Goal: Find specific page/section

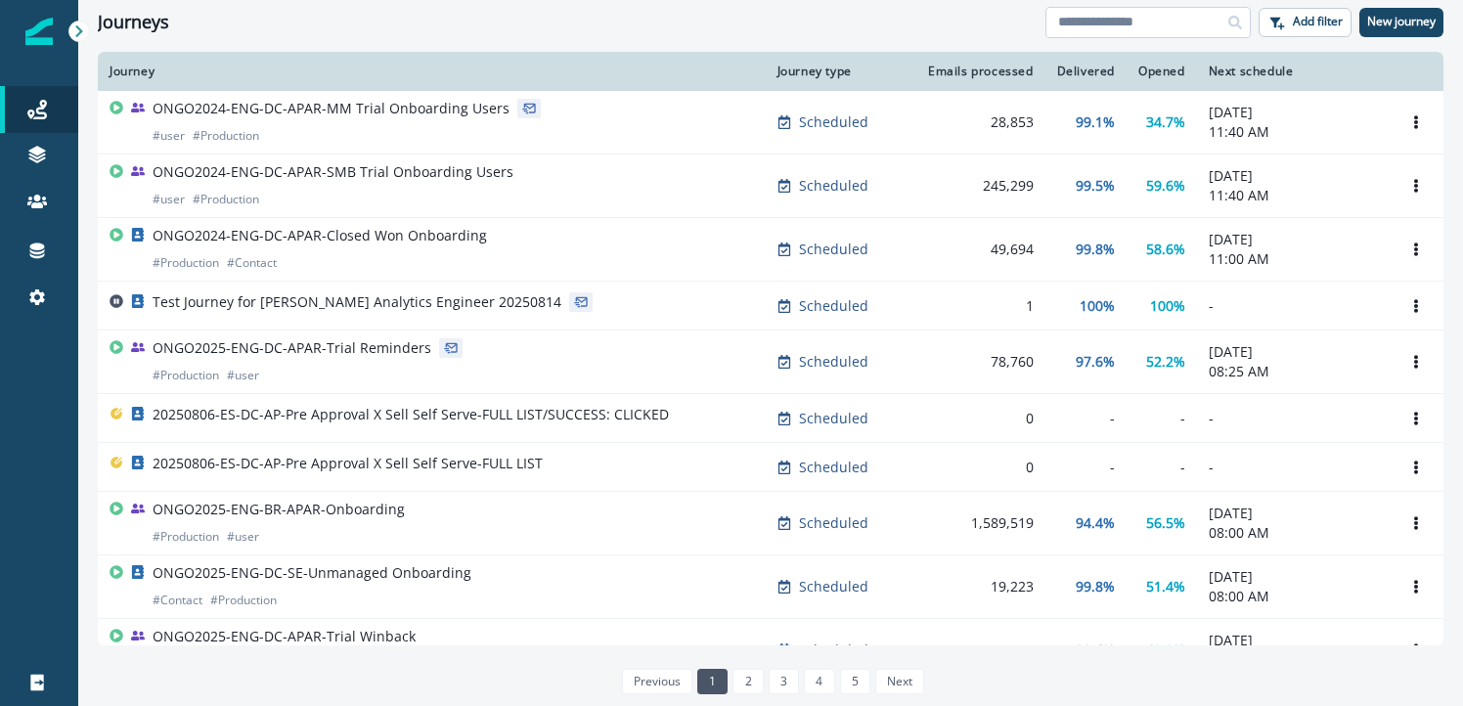
click at [1215, 18] on input at bounding box center [1148, 22] width 205 height 31
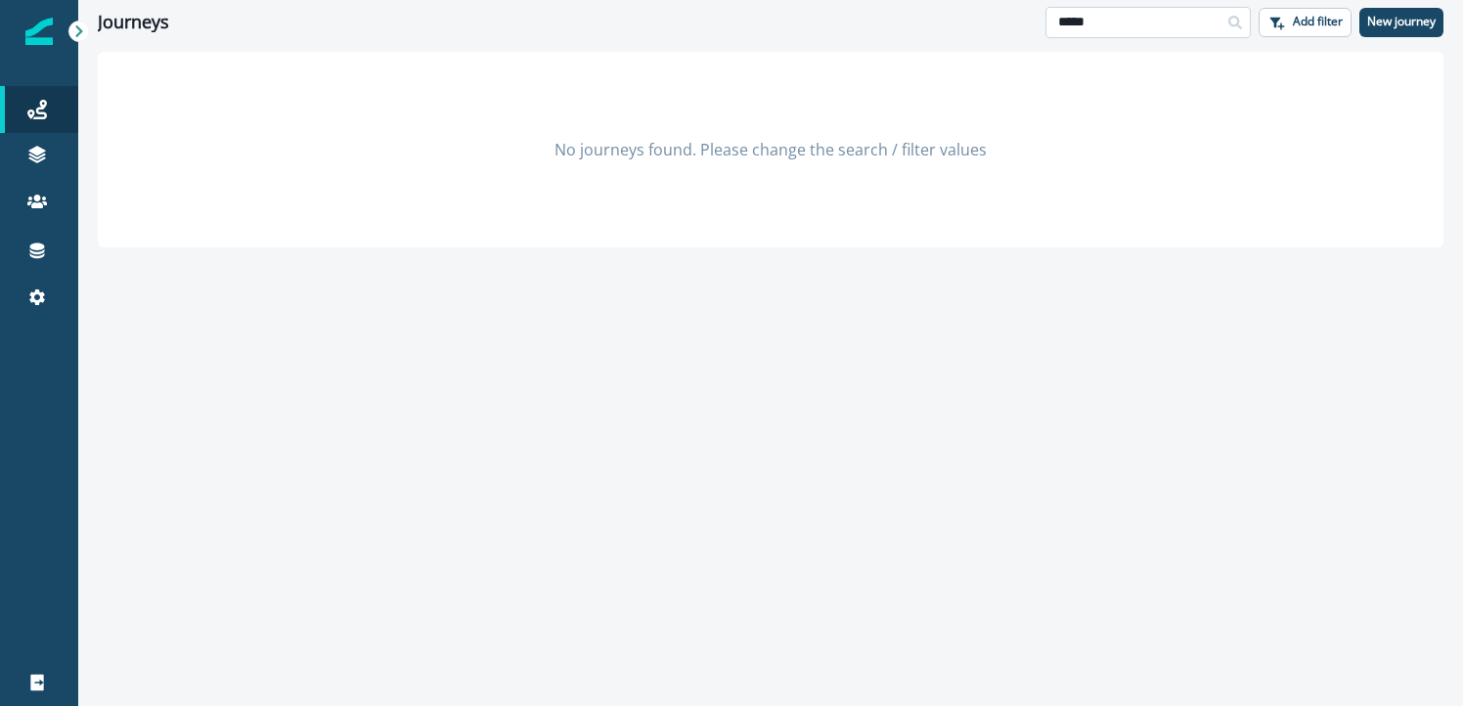
type input "*****"
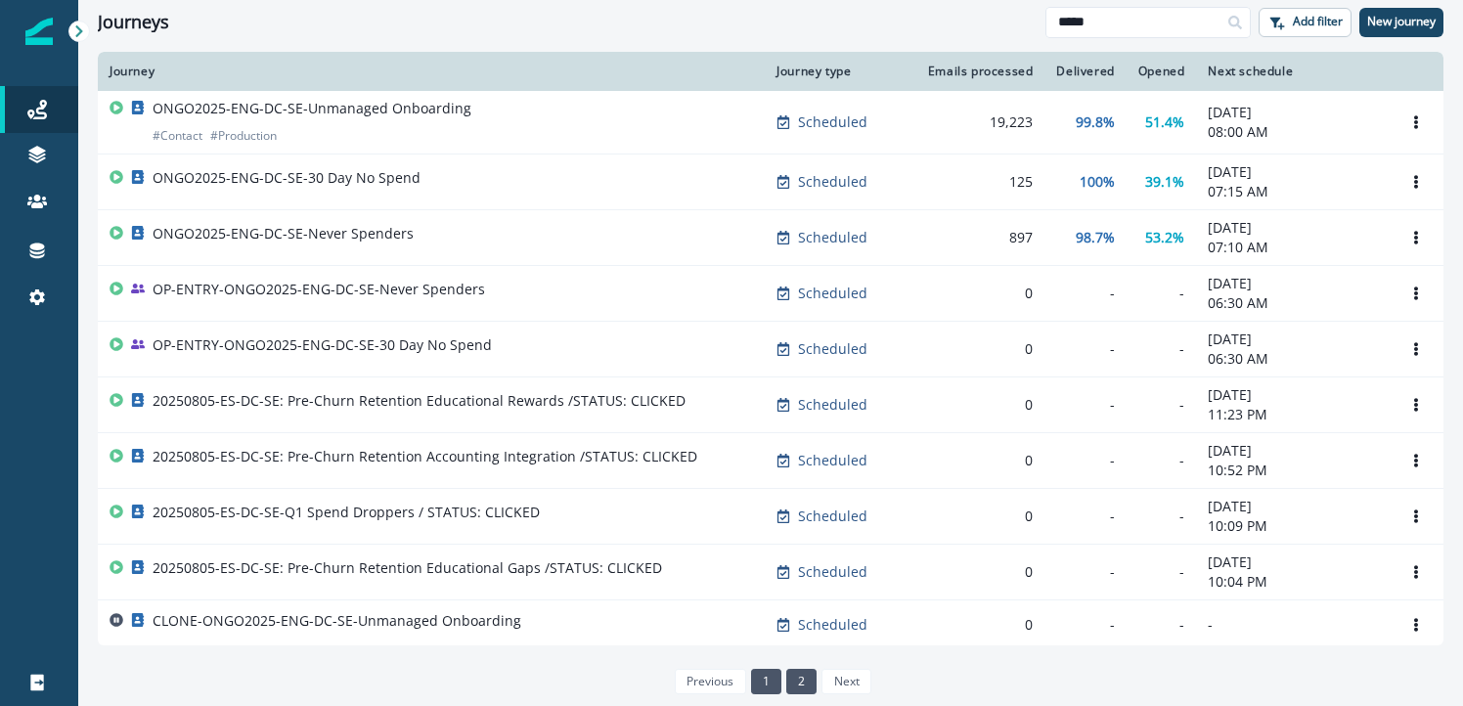
click at [798, 684] on link "2" at bounding box center [801, 681] width 30 height 25
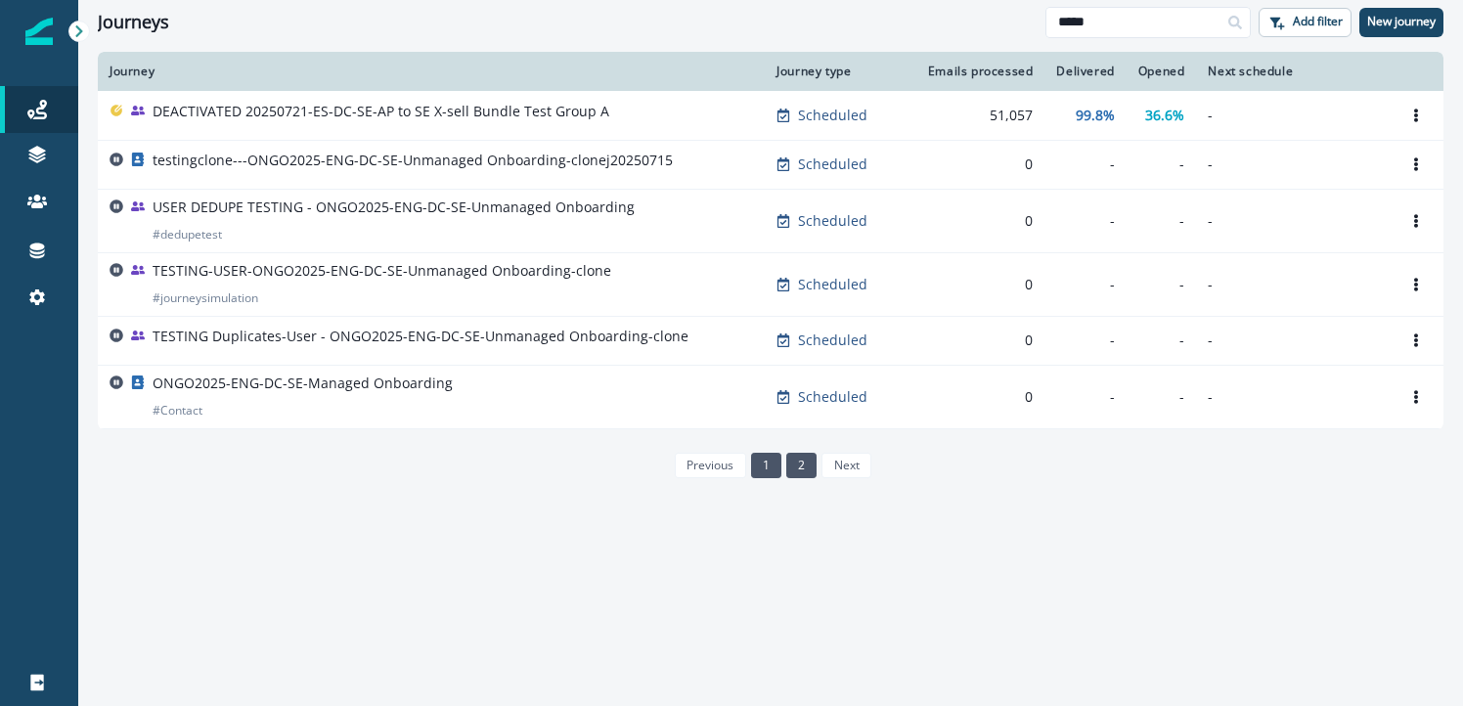
click at [771, 462] on link "1" at bounding box center [766, 465] width 30 height 25
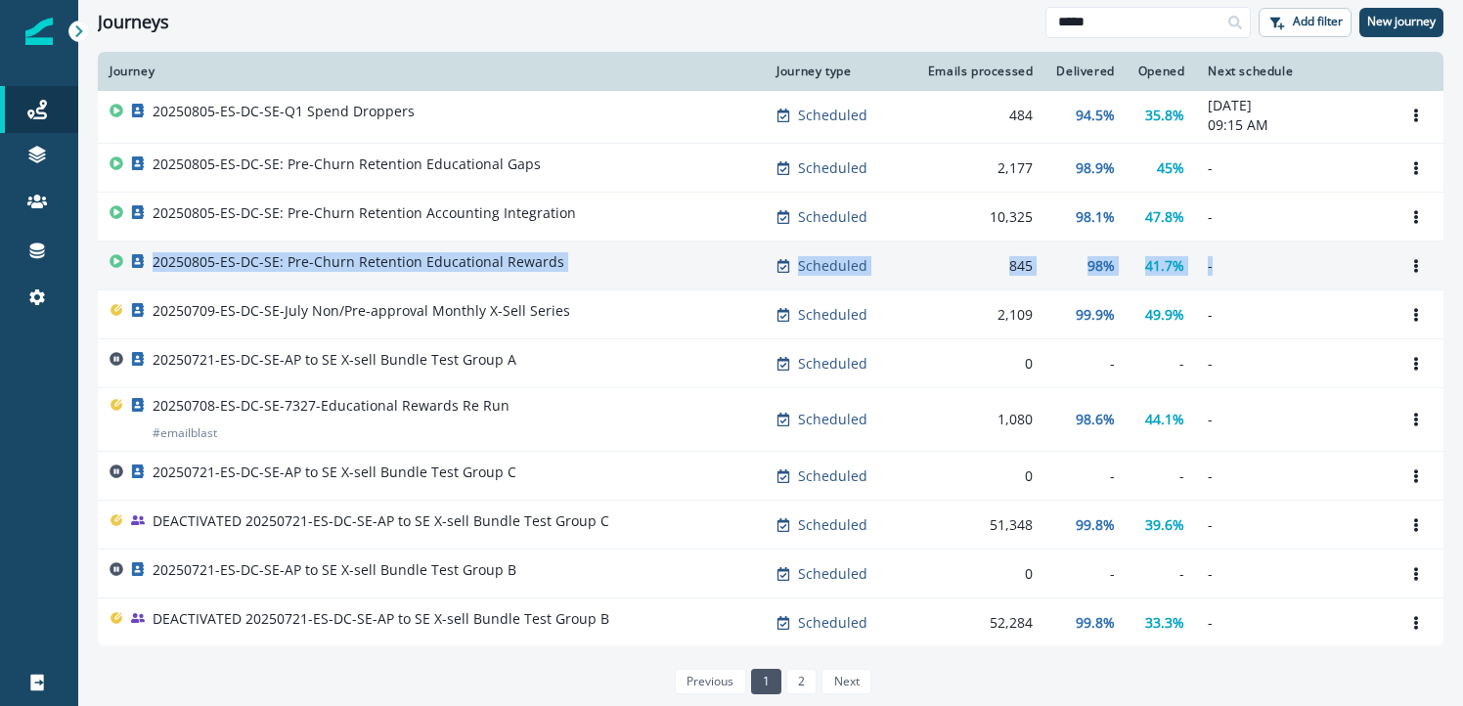
scroll to position [1031, 0]
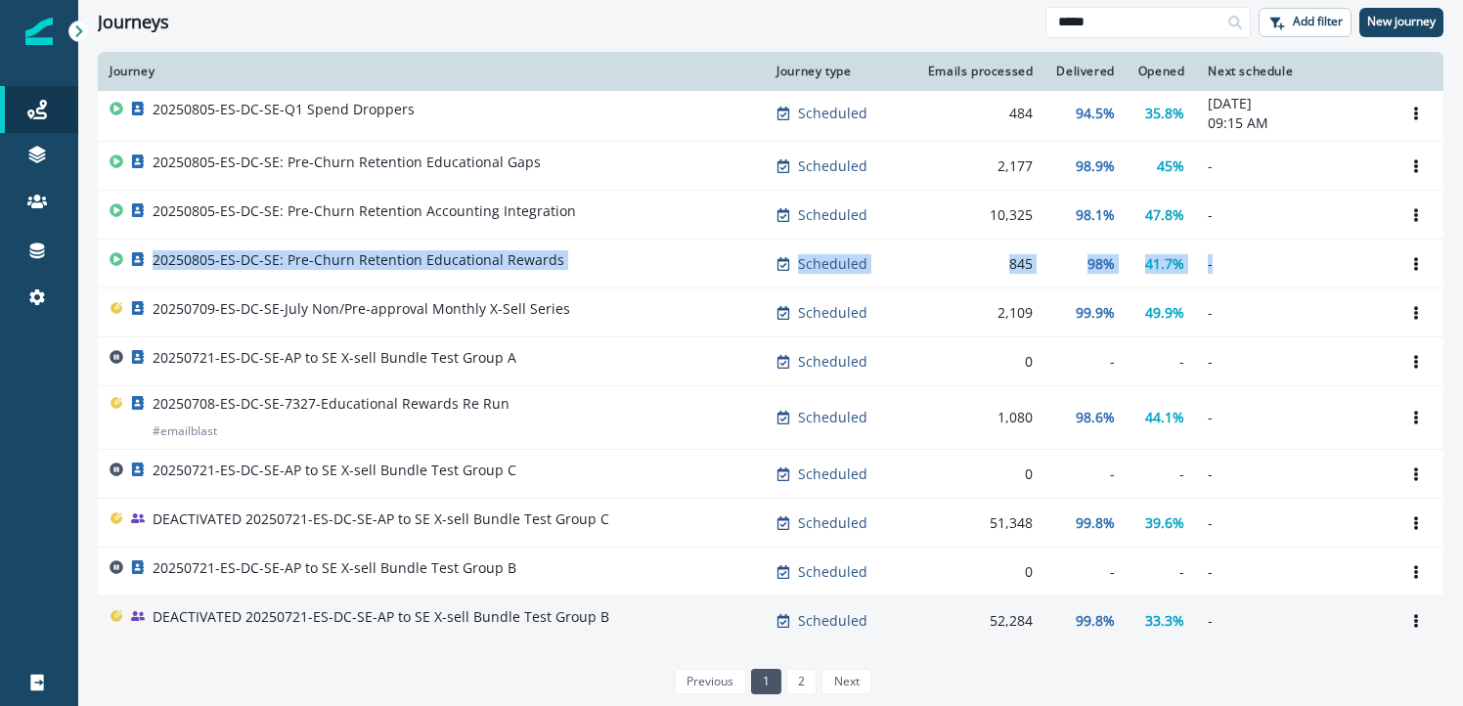
click at [516, 607] on p "DEACTIVATED 20250721-ES-DC-SE-AP to SE X-sell Bundle Test Group B" at bounding box center [381, 617] width 457 height 20
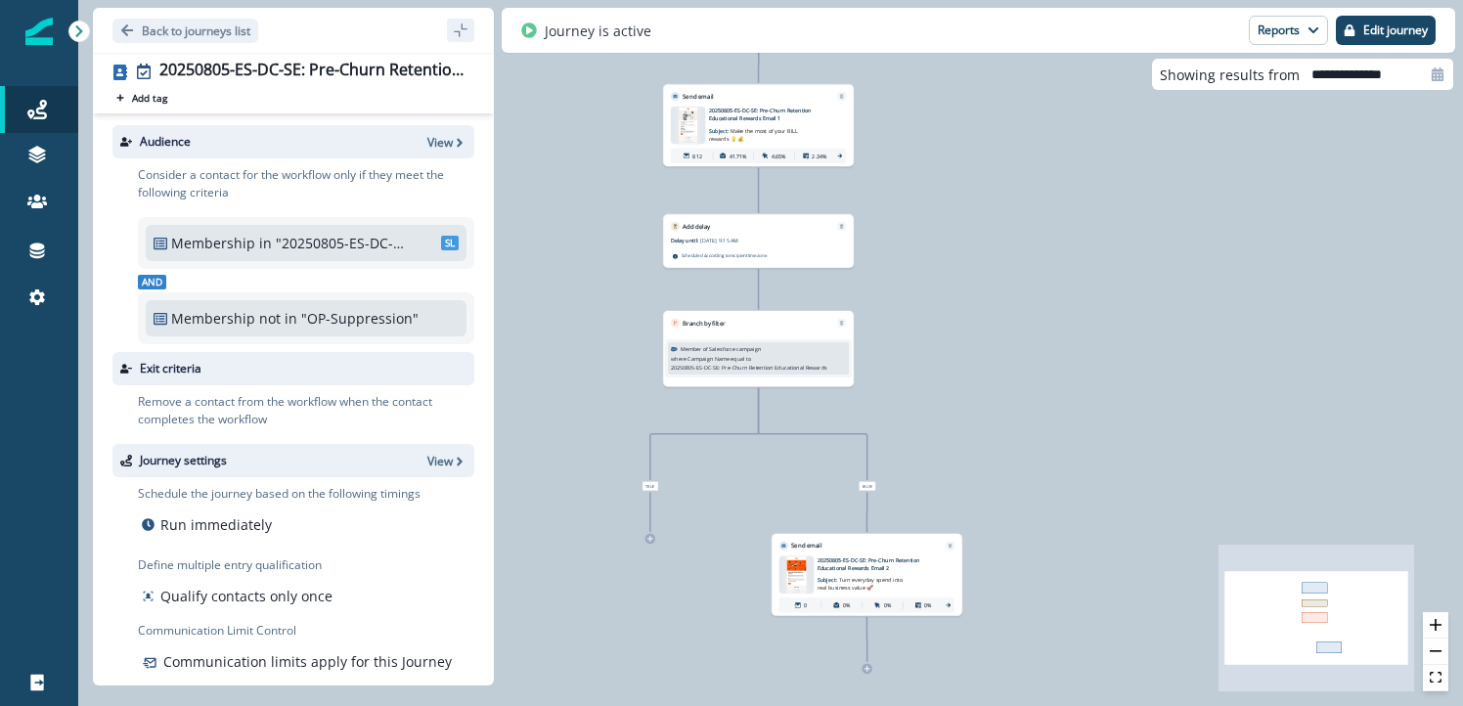
click at [60, 39] on div "Journeys Emails Tokens Static lists Outbound webhooks Forms Inbound webhooks Sa…" at bounding box center [39, 353] width 78 height 706
click at [46, 38] on img at bounding box center [38, 31] width 27 height 27
